Goal: Find contact information: Find contact information

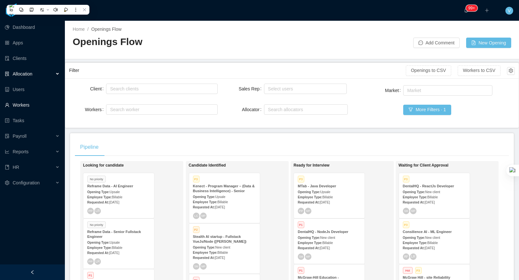
click at [32, 105] on link "Workers" at bounding box center [32, 105] width 55 height 13
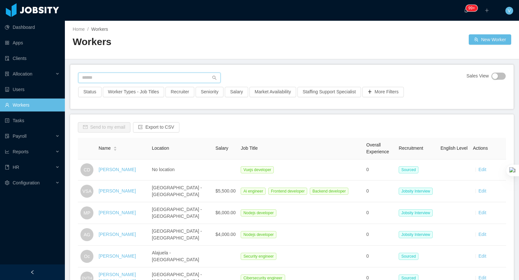
click at [146, 81] on input "text" at bounding box center [149, 78] width 142 height 10
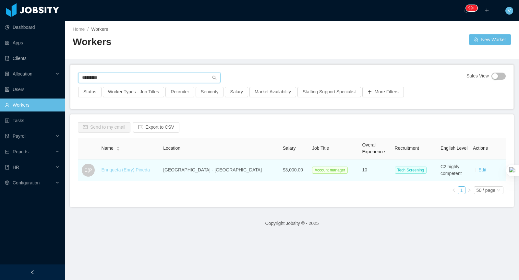
type input "*********"
click at [138, 171] on link "Enriqueta (Enry) Pineda" at bounding box center [125, 169] width 48 height 5
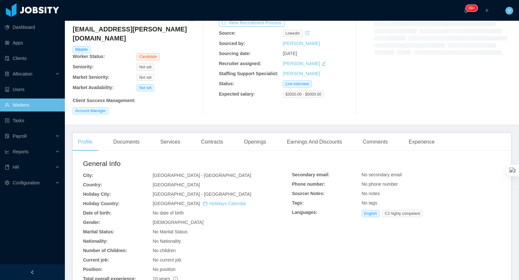
scroll to position [119, 0]
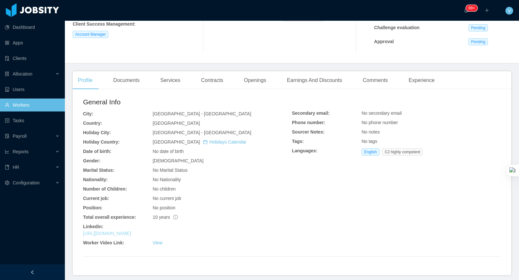
click at [131, 231] on link "[URL][DOMAIN_NAME]" at bounding box center [107, 233] width 48 height 5
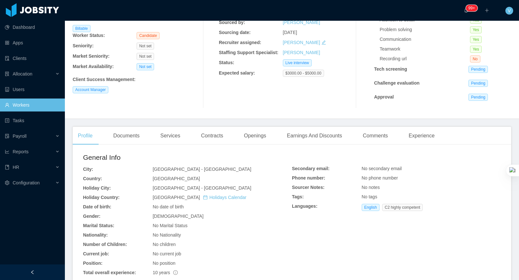
scroll to position [0, 0]
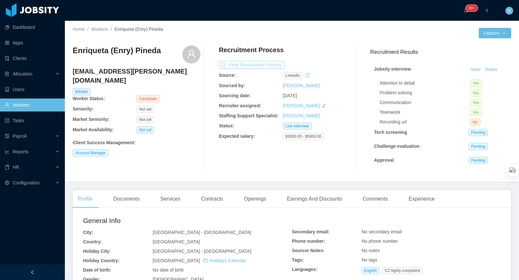
click at [267, 63] on button "View Recruitment Process" at bounding box center [251, 65] width 65 height 8
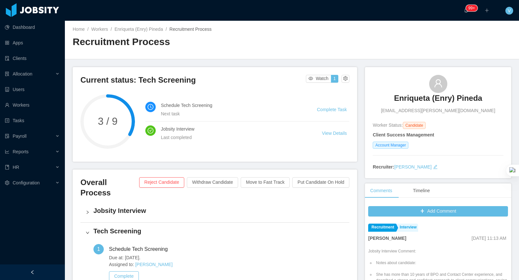
click at [131, 32] on div "Home / Workers / [PERSON_NAME] (Enry) [PERSON_NAME] / Recruitment Process /" at bounding box center [182, 29] width 219 height 7
click at [131, 29] on link "Enriqueta (Enry) Pineda" at bounding box center [138, 29] width 48 height 5
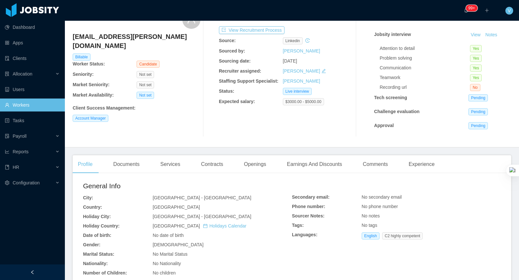
scroll to position [30, 0]
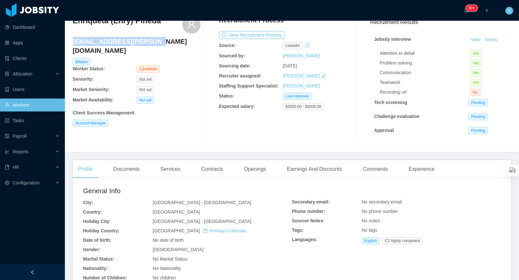
drag, startPoint x: 155, startPoint y: 41, endPoint x: 74, endPoint y: 40, distance: 80.4
click at [74, 40] on h4 "[EMAIL_ADDRESS][PERSON_NAME][DOMAIN_NAME]" at bounding box center [137, 46] width 128 height 18
copy h4 "[EMAIL_ADDRESS][PERSON_NAME][DOMAIN_NAME]"
